Goal: Information Seeking & Learning: Check status

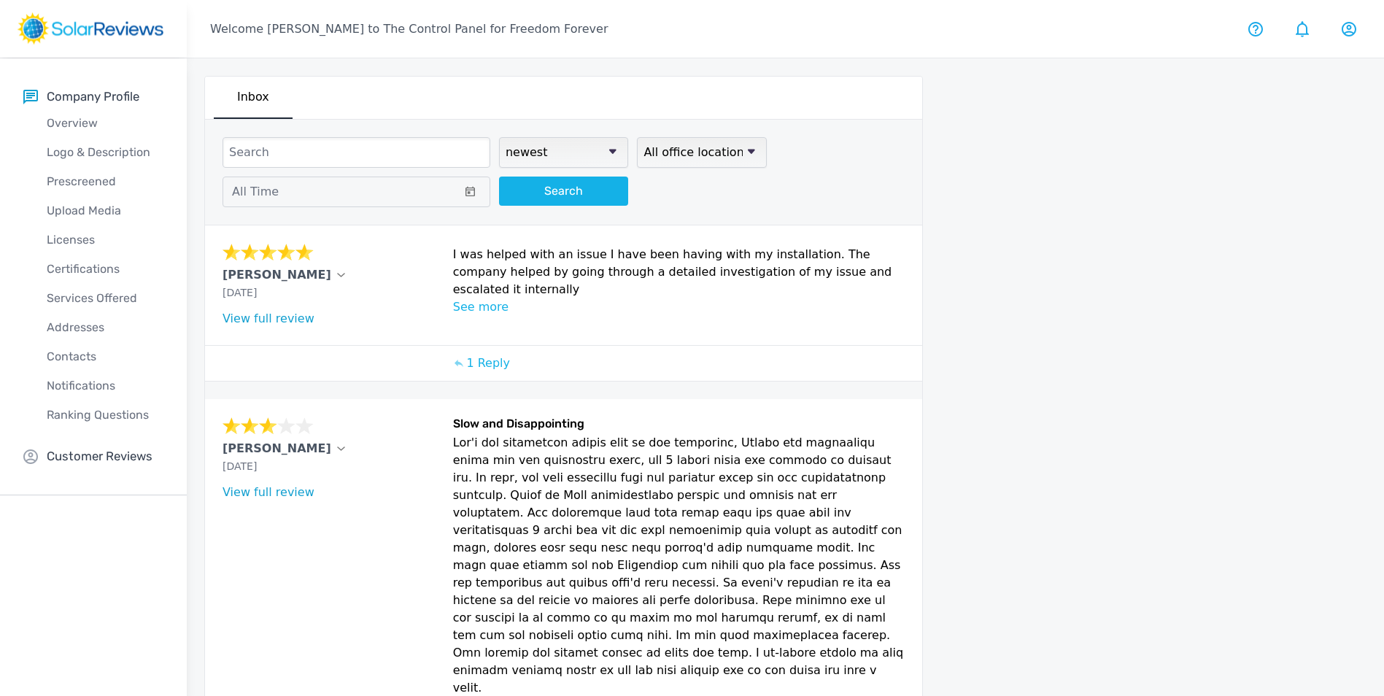
select select "newest"
click at [566, 153] on select "Sort by newest oldest Rating: highest to lowest Rating: lowest to highest" at bounding box center [563, 152] width 129 height 31
click at [378, 200] on button "All Time" at bounding box center [357, 192] width 268 height 31
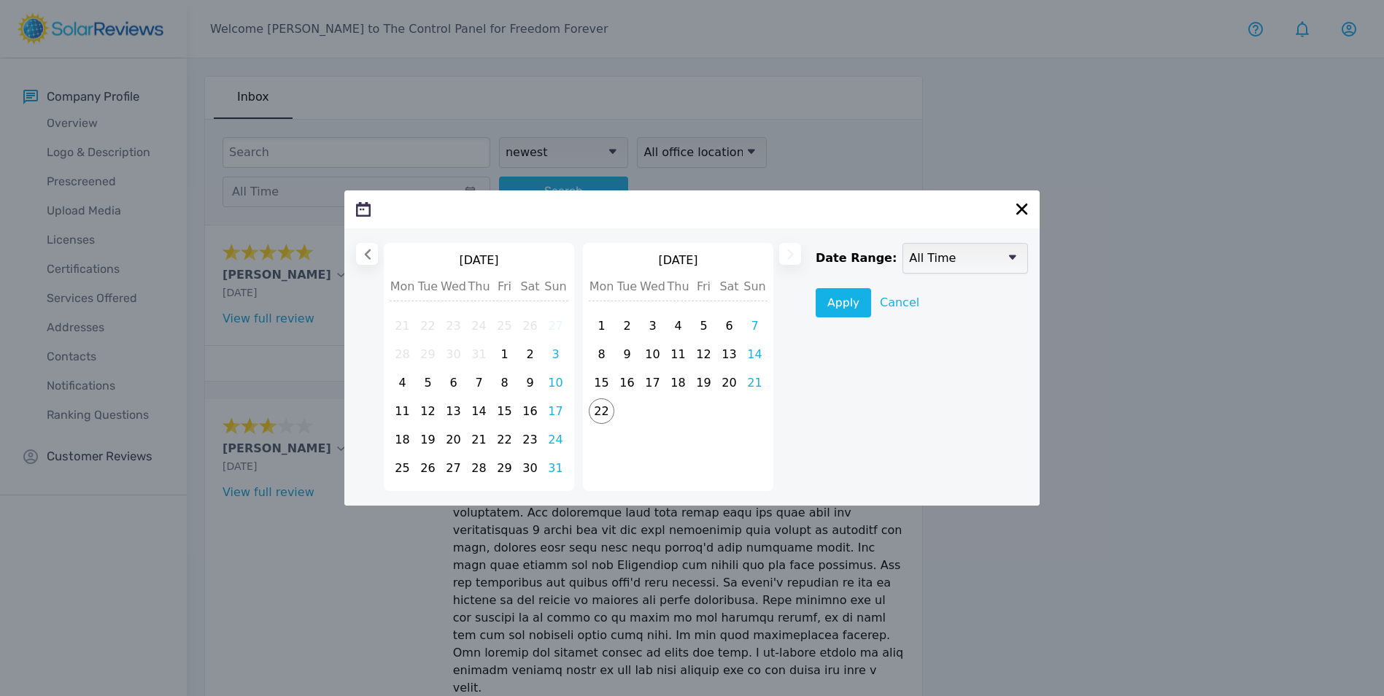
click at [351, 250] on div "[DATE] Mon Tue Wed Thu Fri Sat Sun 21 22 23 24 25 26 27 28 29 30 31 1 2 3 4 5 6…" at bounding box center [691, 366] width 695 height 277
click at [362, 252] on icon at bounding box center [367, 254] width 11 height 11
click at [904, 258] on select "Custom 1 Week 30 Days 3 Months 1 Year All Time" at bounding box center [965, 258] width 125 height 31
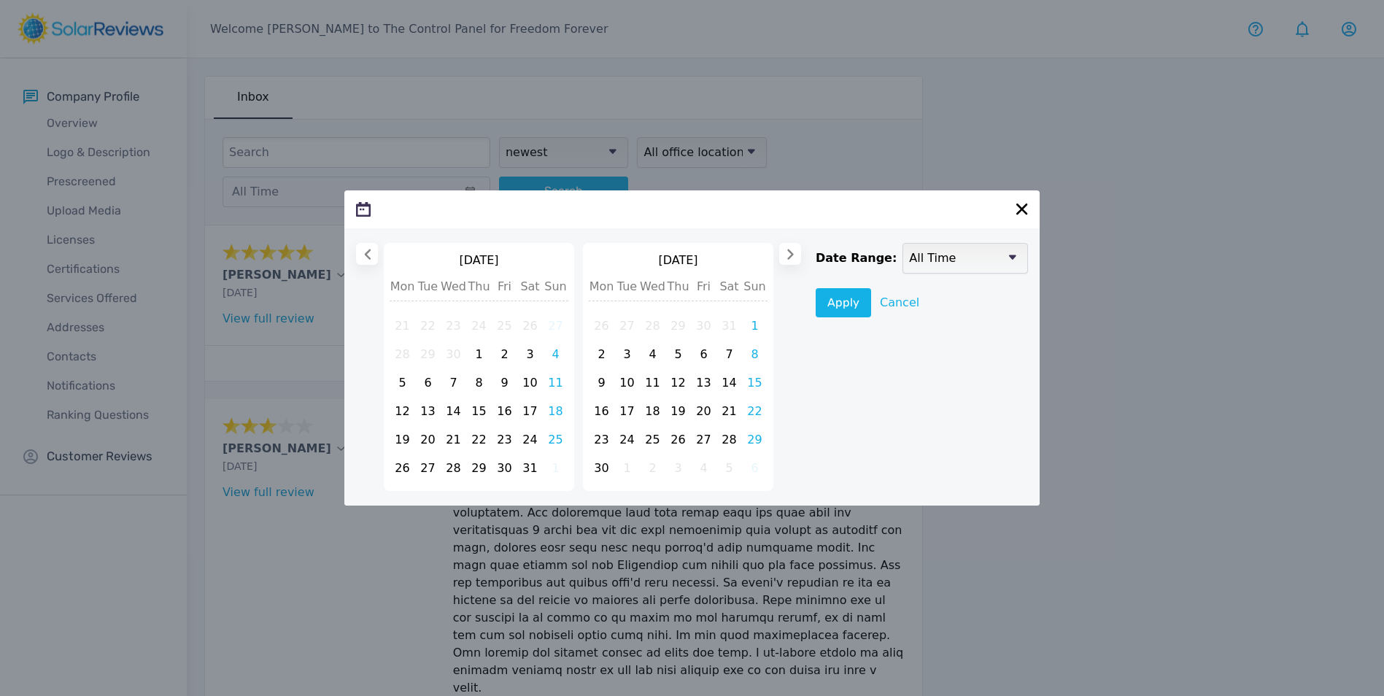
select select "y"
click at [903, 244] on select "Custom 1 Week 30 Days 3 Months 1 Year All Time" at bounding box center [965, 258] width 125 height 31
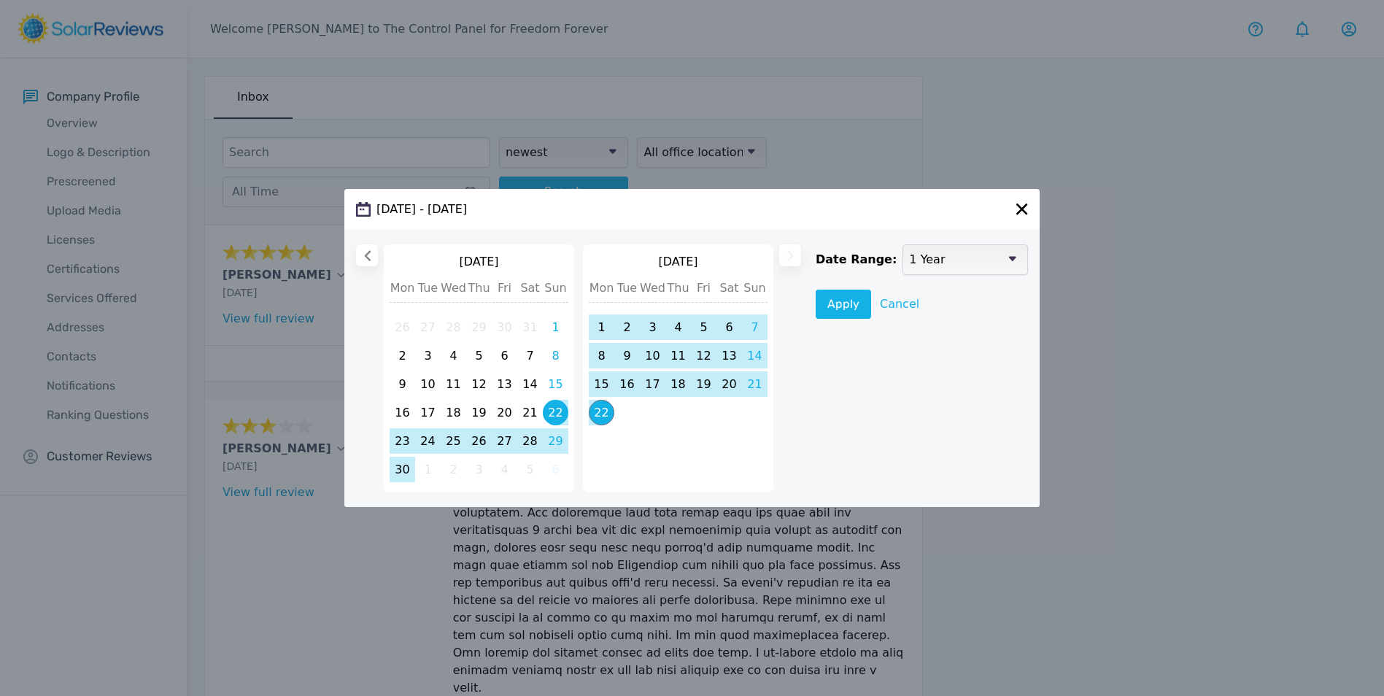
click at [788, 259] on div at bounding box center [787, 368] width 28 height 248
click at [838, 298] on button "Apply" at bounding box center [843, 304] width 55 height 29
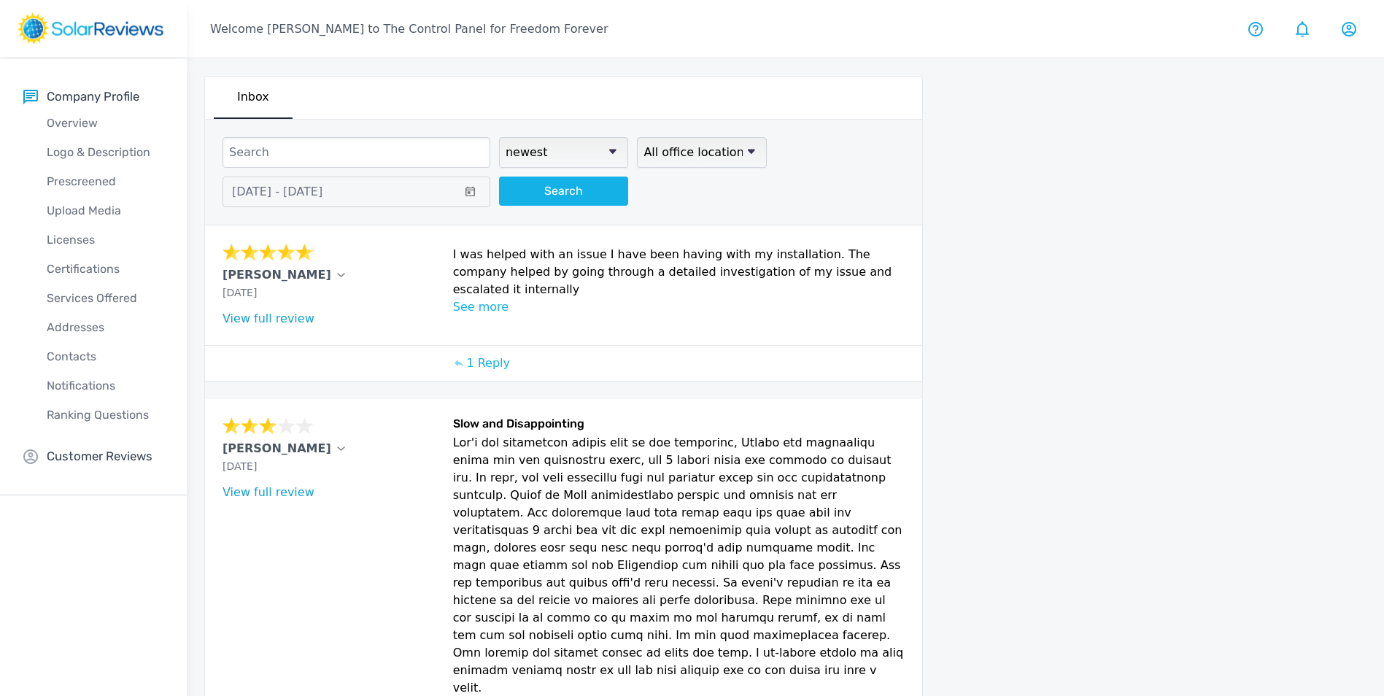
click at [614, 151] on icon at bounding box center [612, 152] width 7 height 4
click at [614, 151] on select "Sort by newest oldest Rating: highest to lowest Rating: lowest to highest" at bounding box center [563, 152] width 129 height 31
click at [568, 152] on select "Sort by newest oldest Rating: highest to lowest Rating: lowest to highest" at bounding box center [563, 152] width 129 height 31
select select "lowest"
click at [499, 137] on select "Sort by newest oldest Rating: highest to lowest Rating: lowest to highest" at bounding box center [563, 152] width 129 height 31
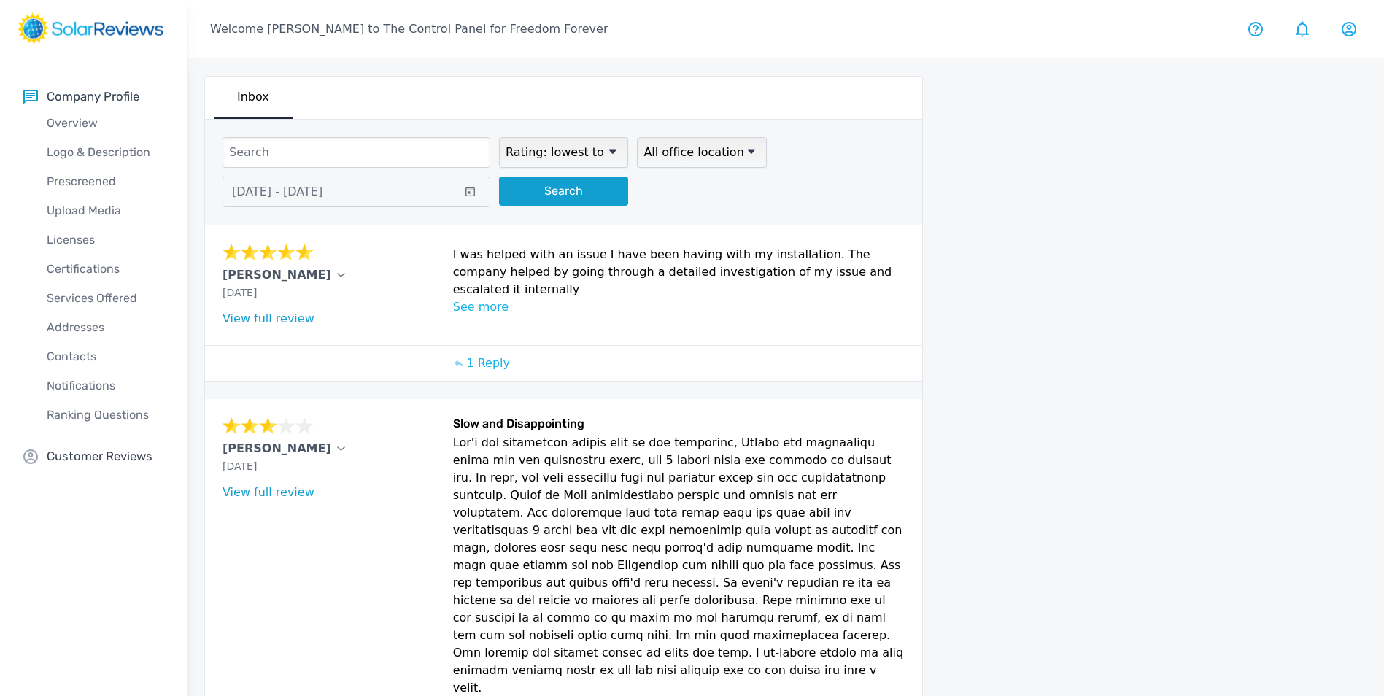
click at [565, 188] on button "Search" at bounding box center [563, 191] width 129 height 29
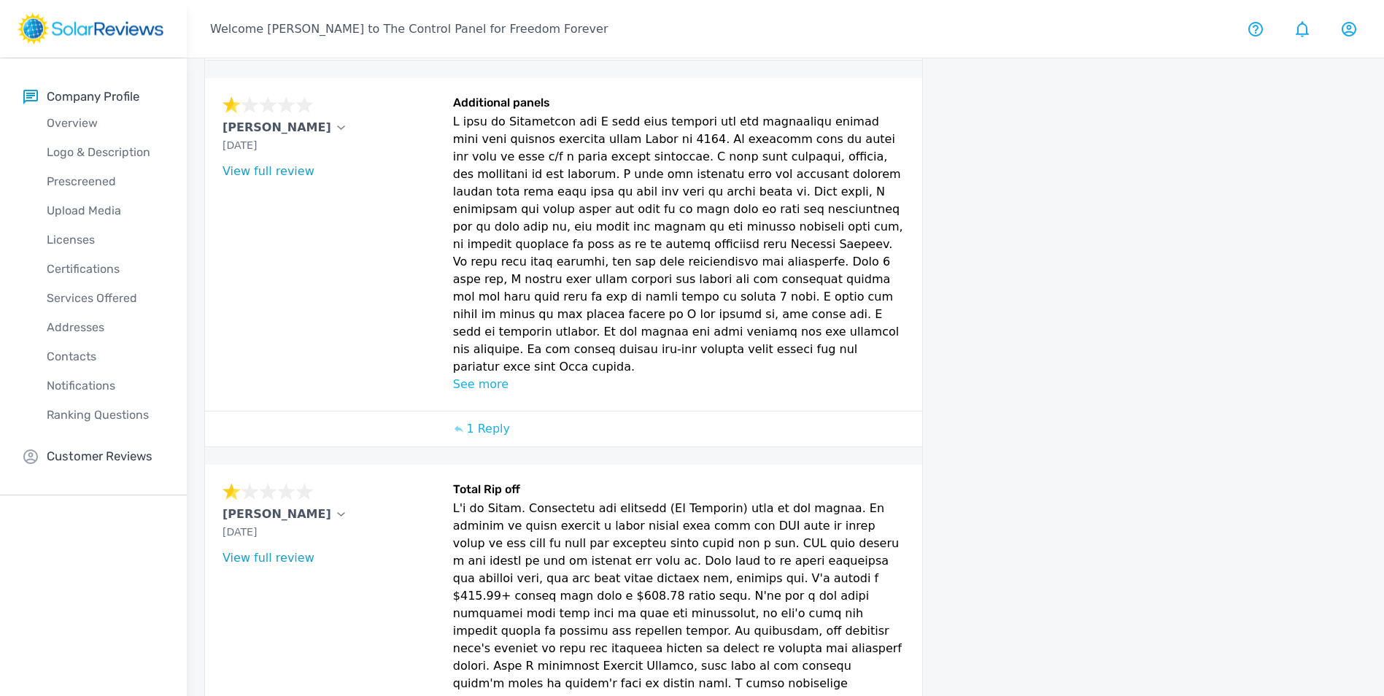
scroll to position [1413, 0]
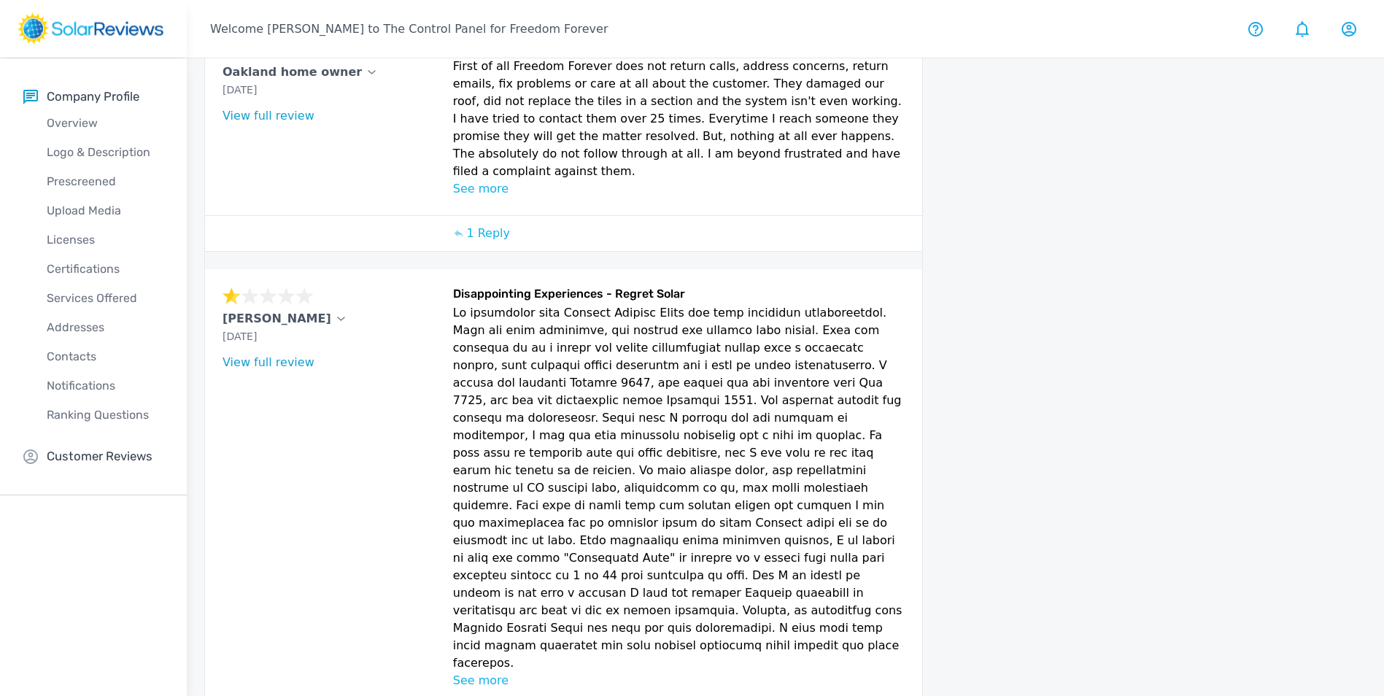
scroll to position [1032, 0]
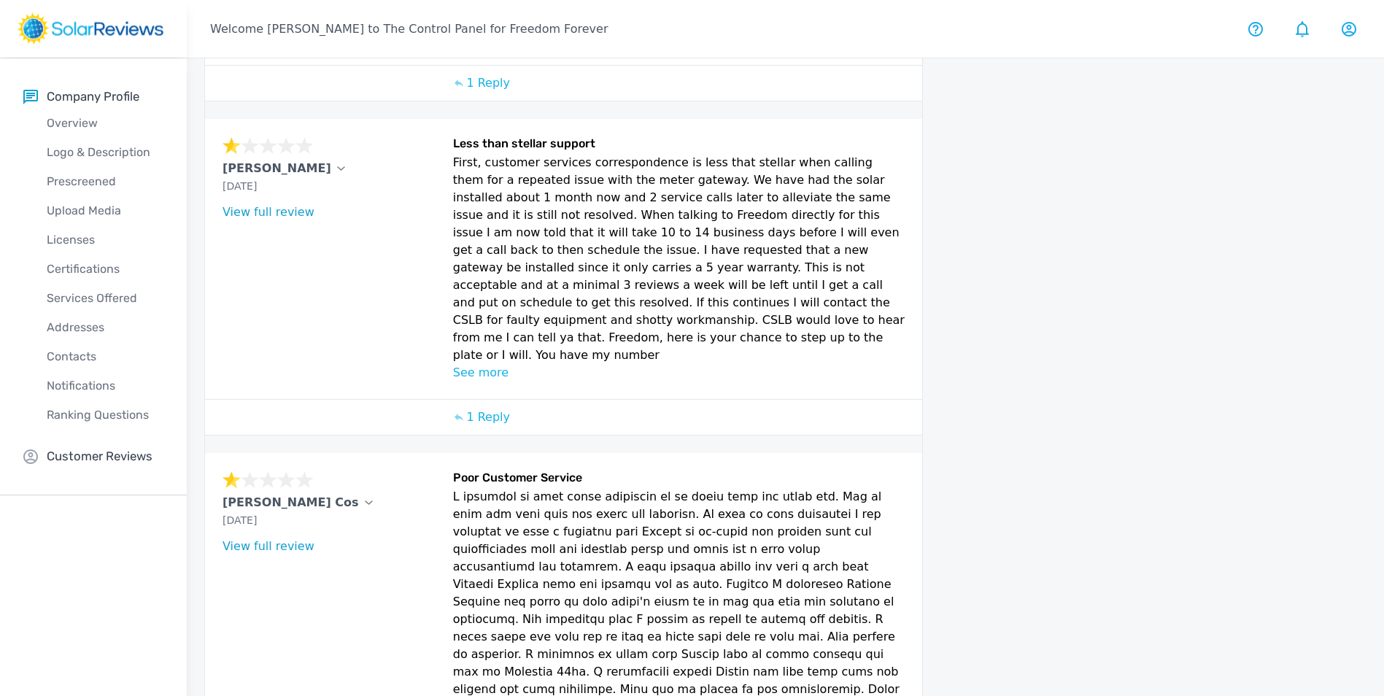
scroll to position [1227, 0]
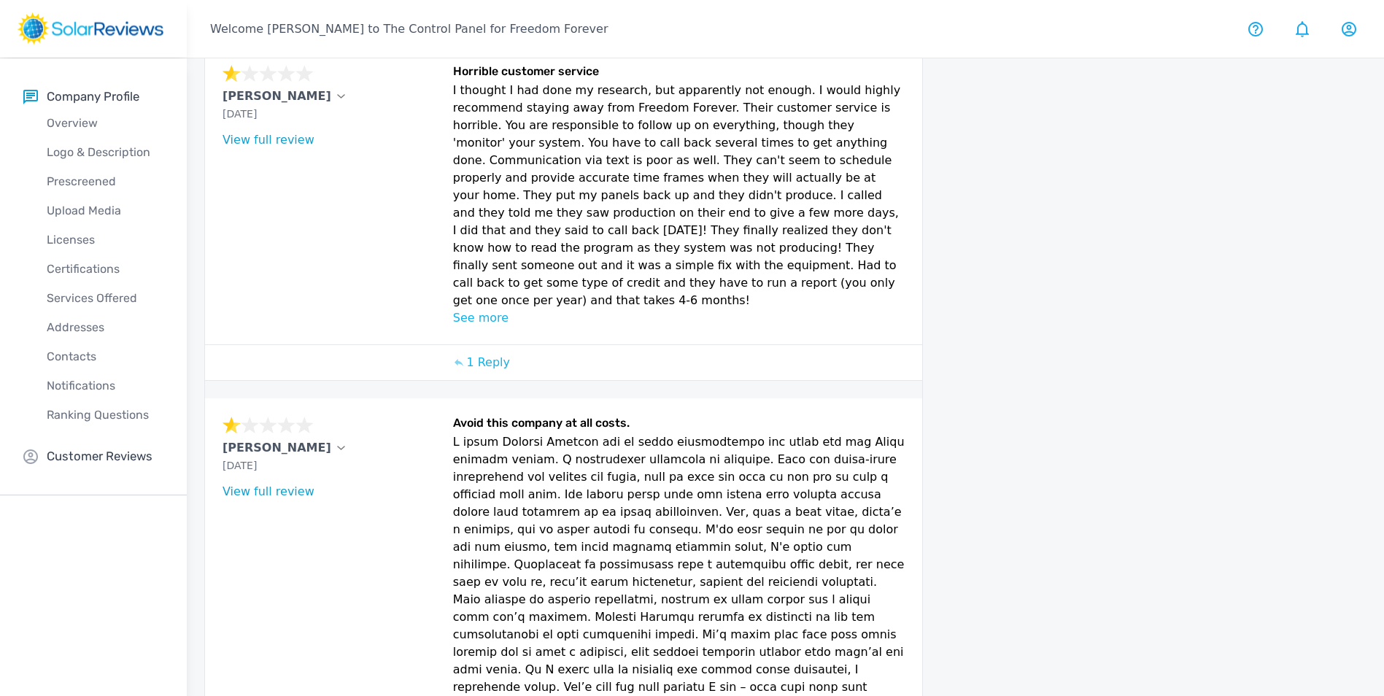
scroll to position [874, 0]
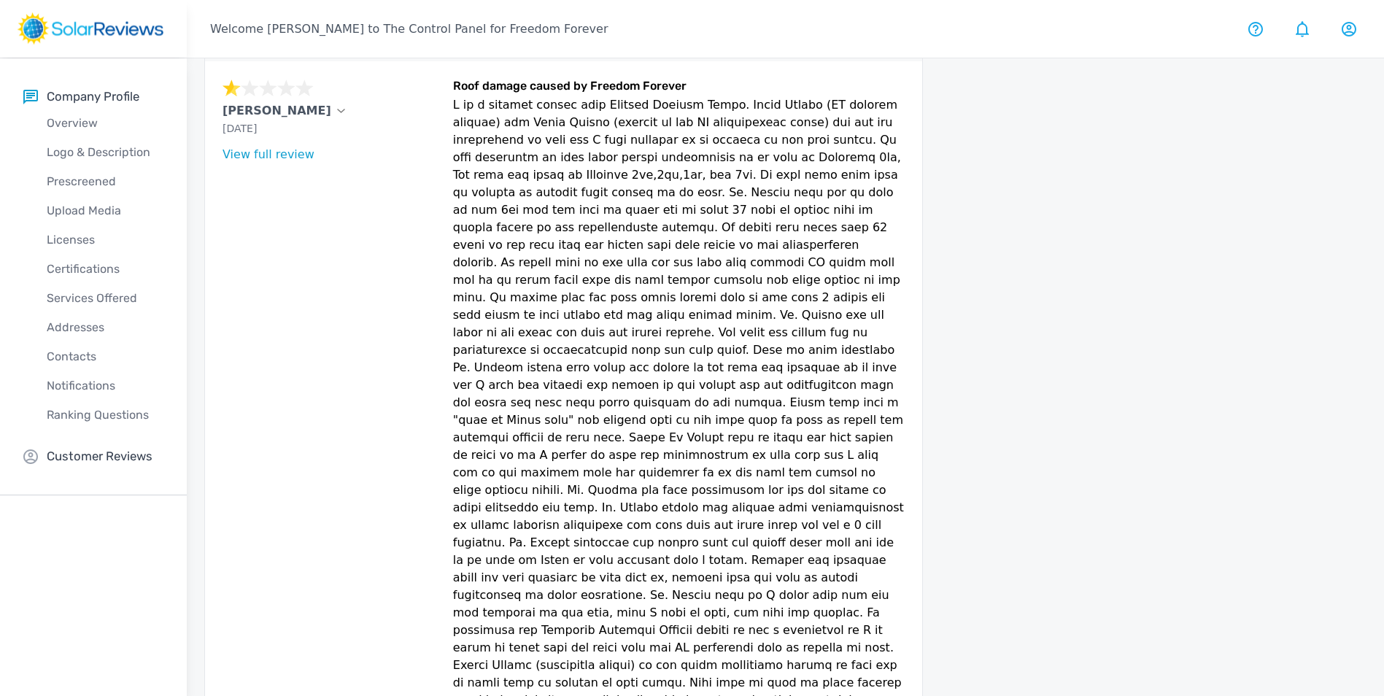
scroll to position [1662, 0]
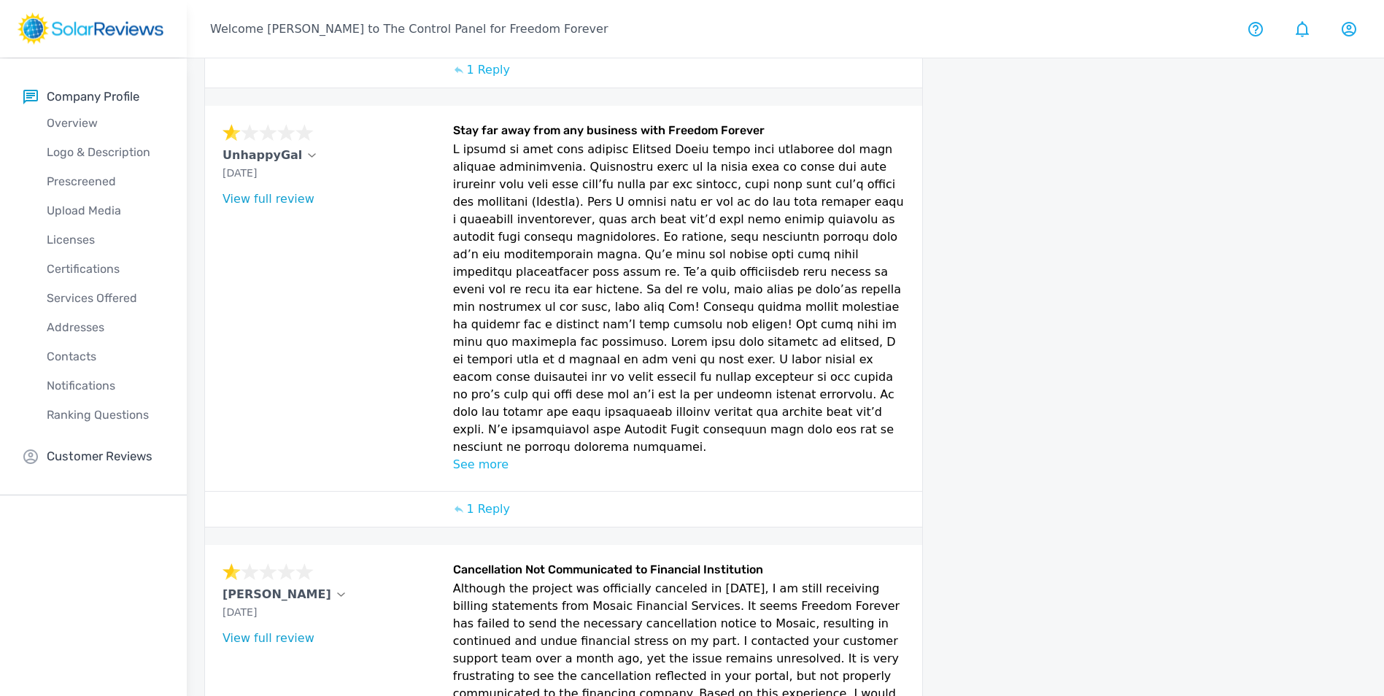
scroll to position [1312, 0]
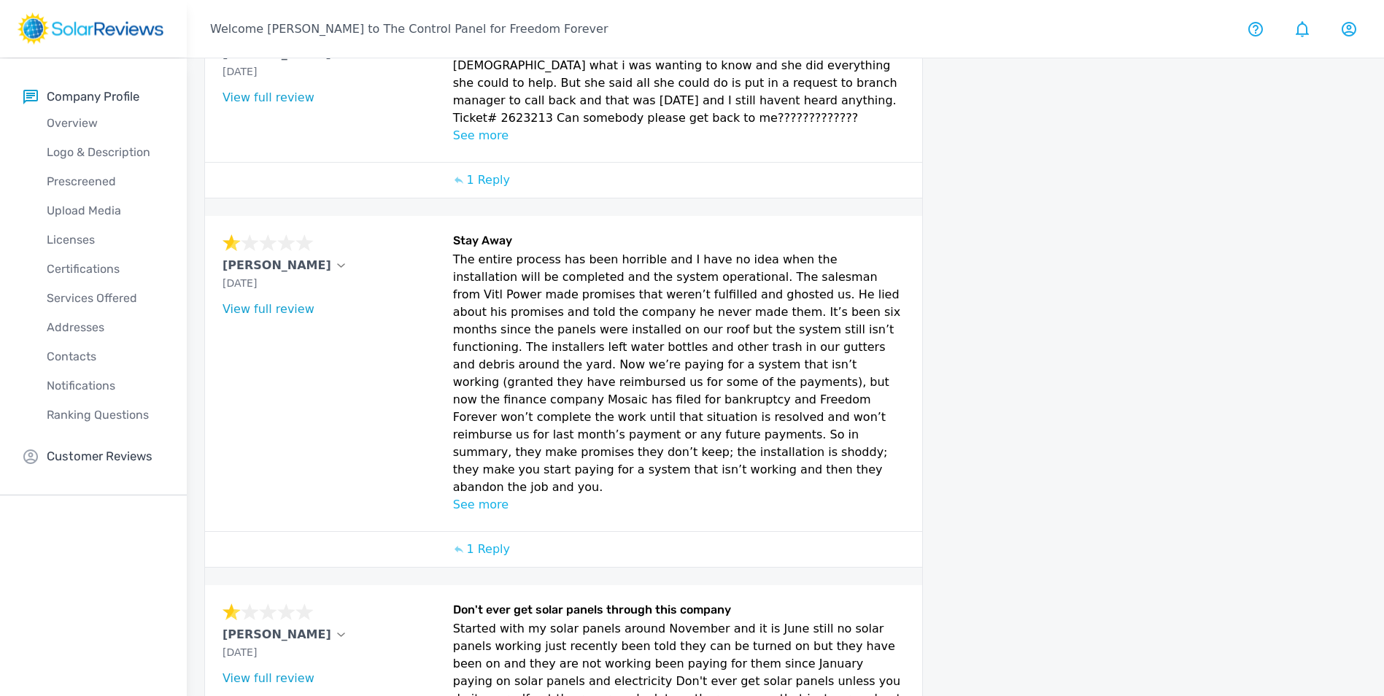
scroll to position [1332, 0]
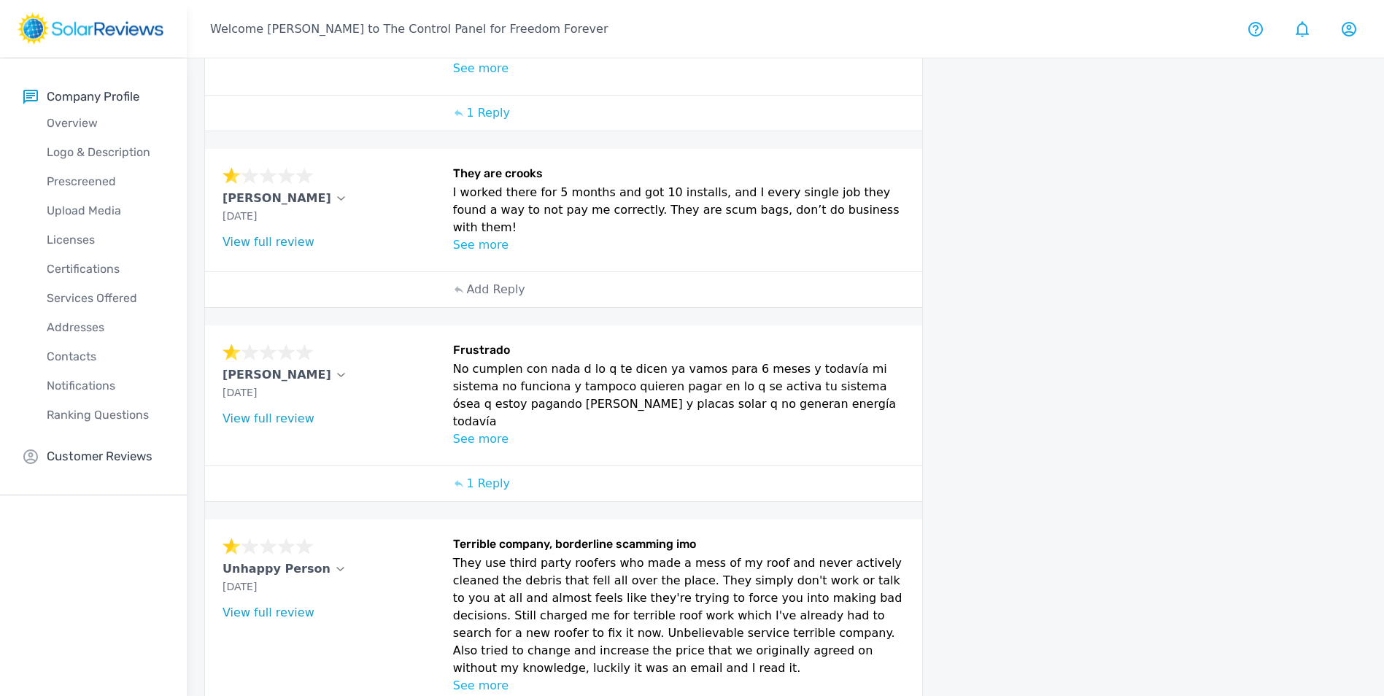
scroll to position [905, 0]
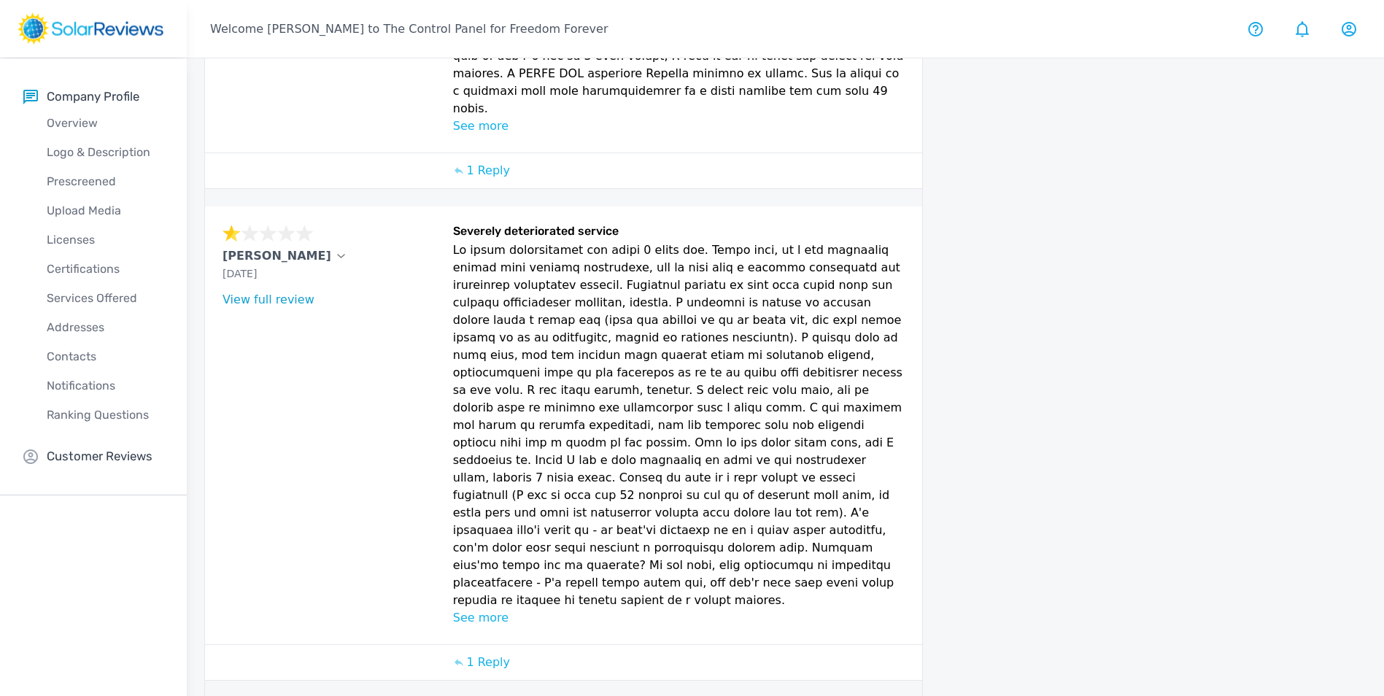
scroll to position [1221, 0]
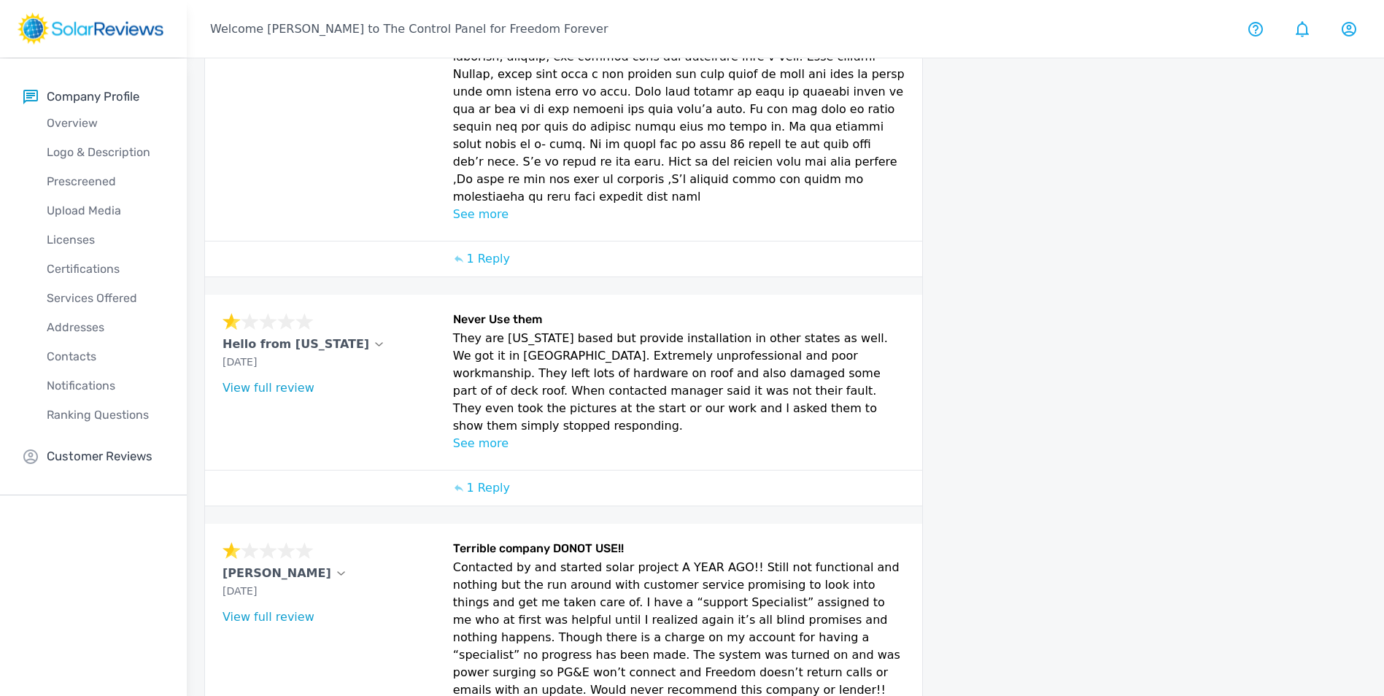
scroll to position [979, 0]
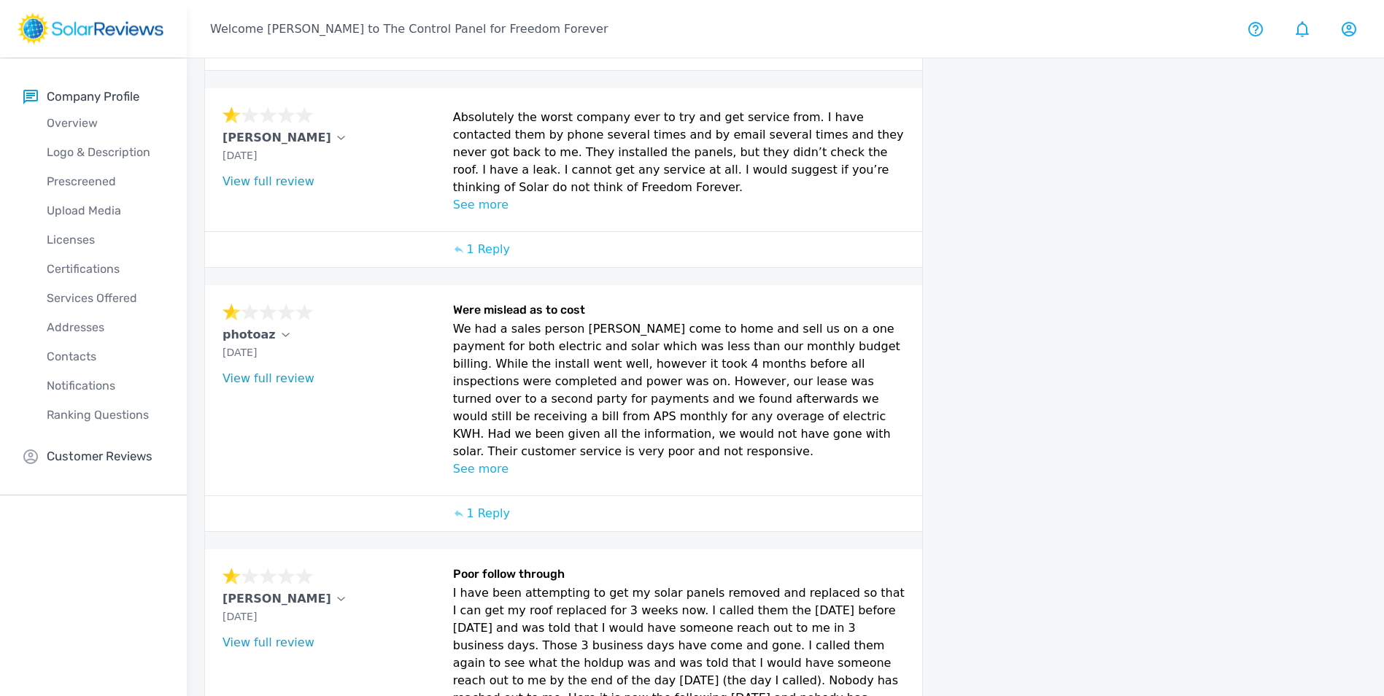
scroll to position [1000, 0]
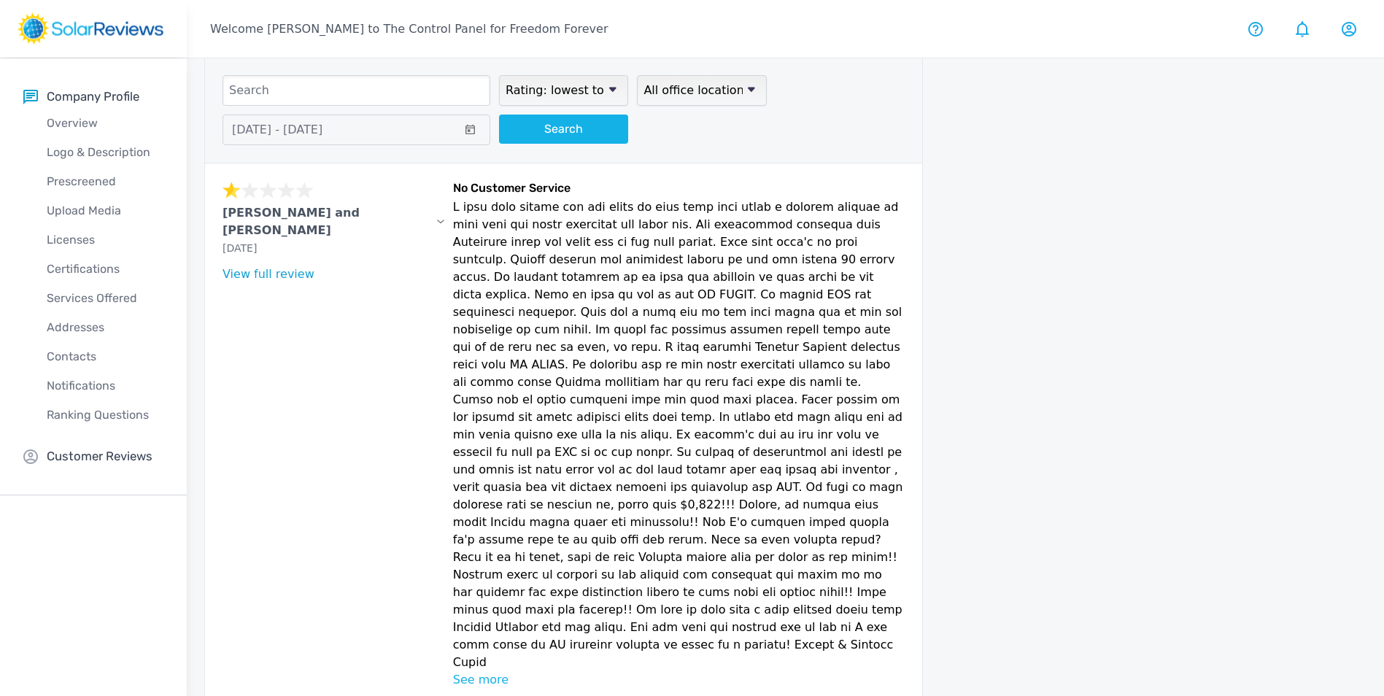
scroll to position [0, 0]
